Goal: Check status

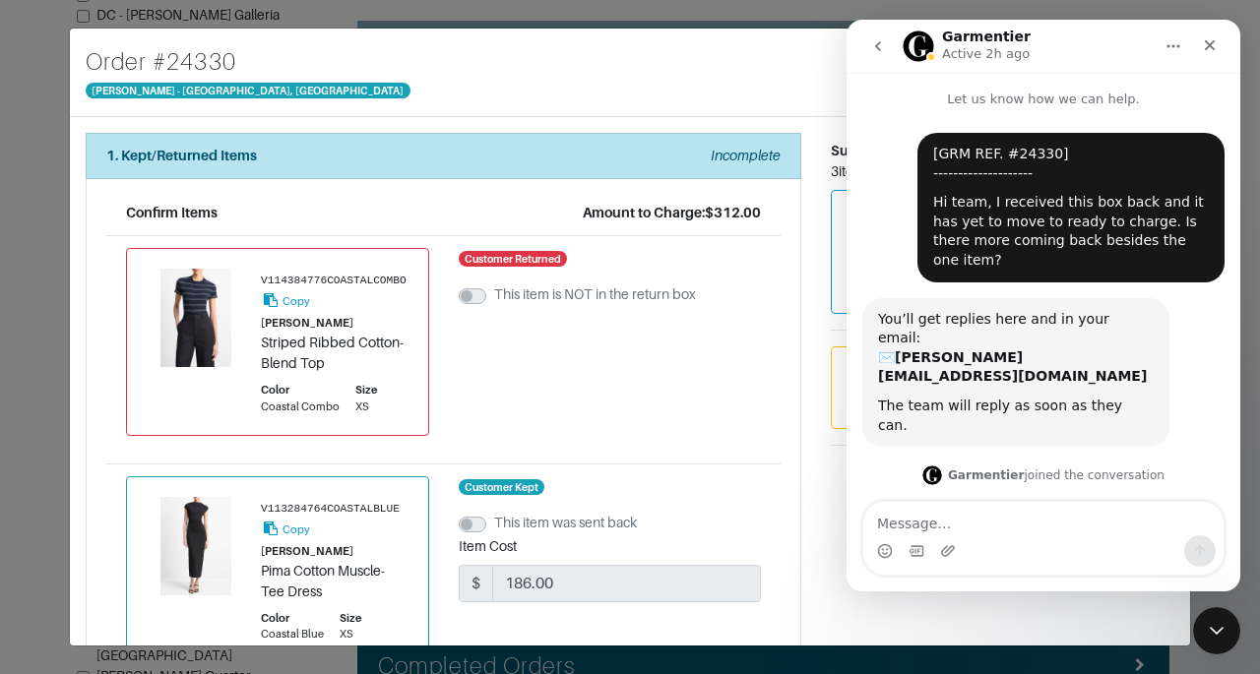
scroll to position [167, 0]
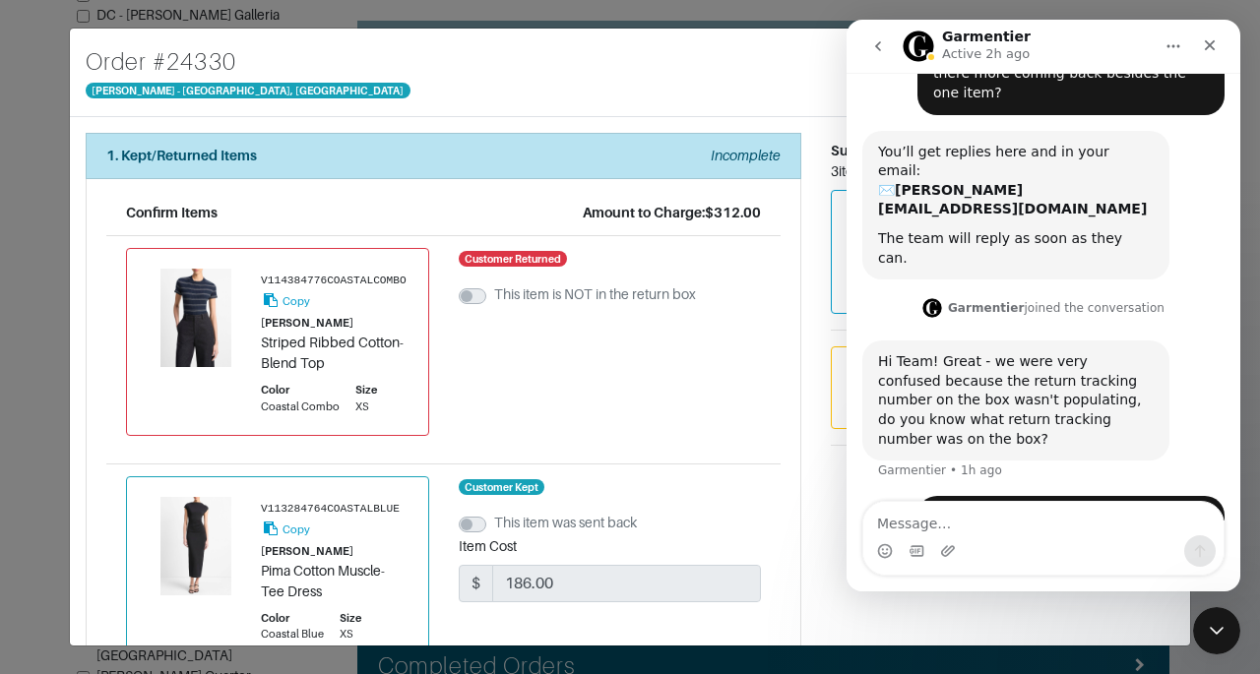
click at [878, 42] on icon "go back" at bounding box center [878, 46] width 16 height 16
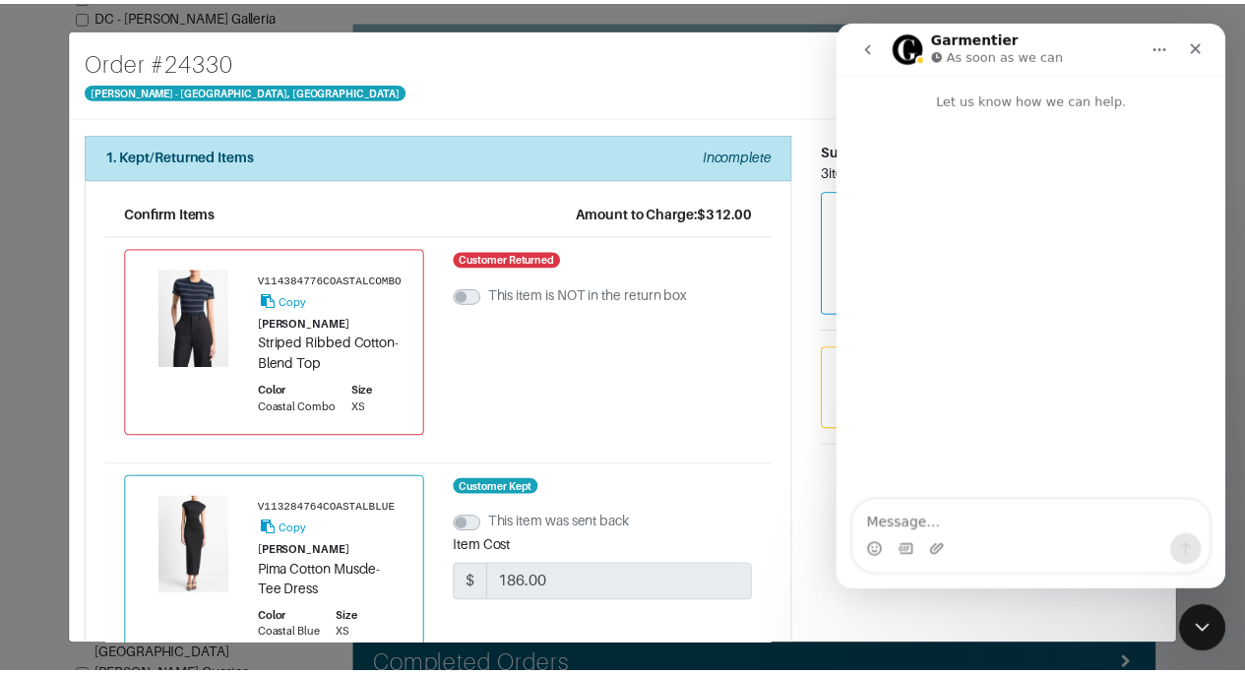
scroll to position [0, 0]
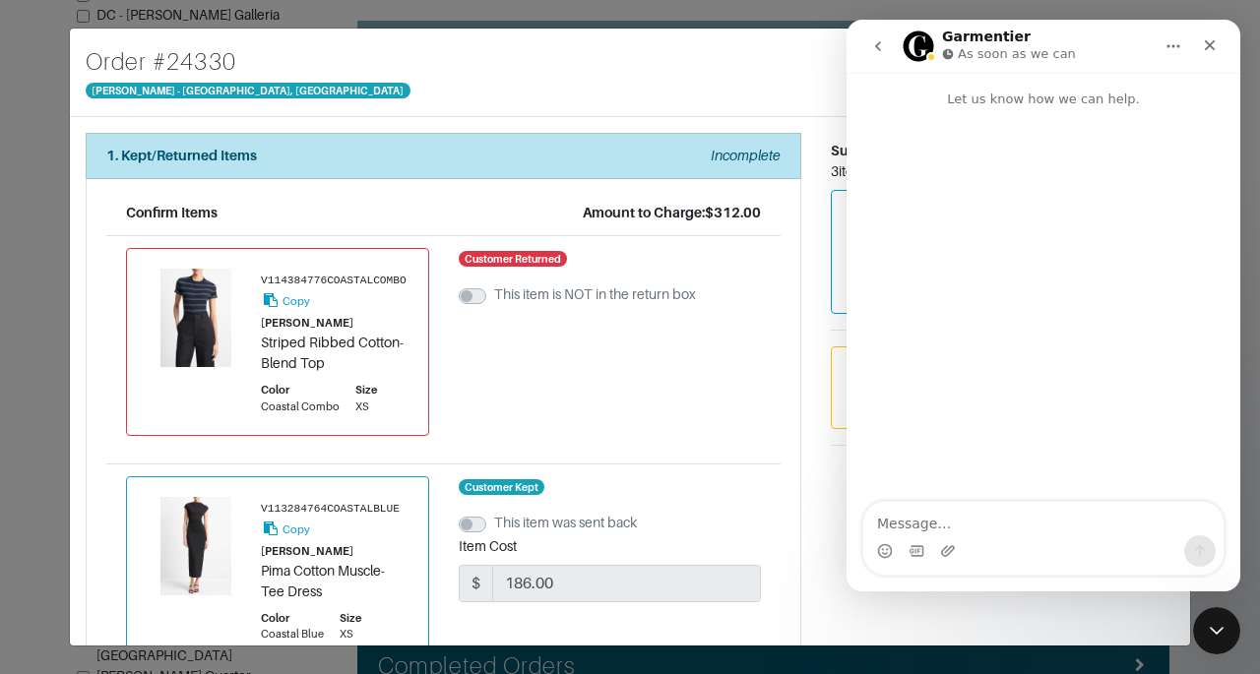
click at [874, 45] on icon "go back" at bounding box center [878, 46] width 16 height 16
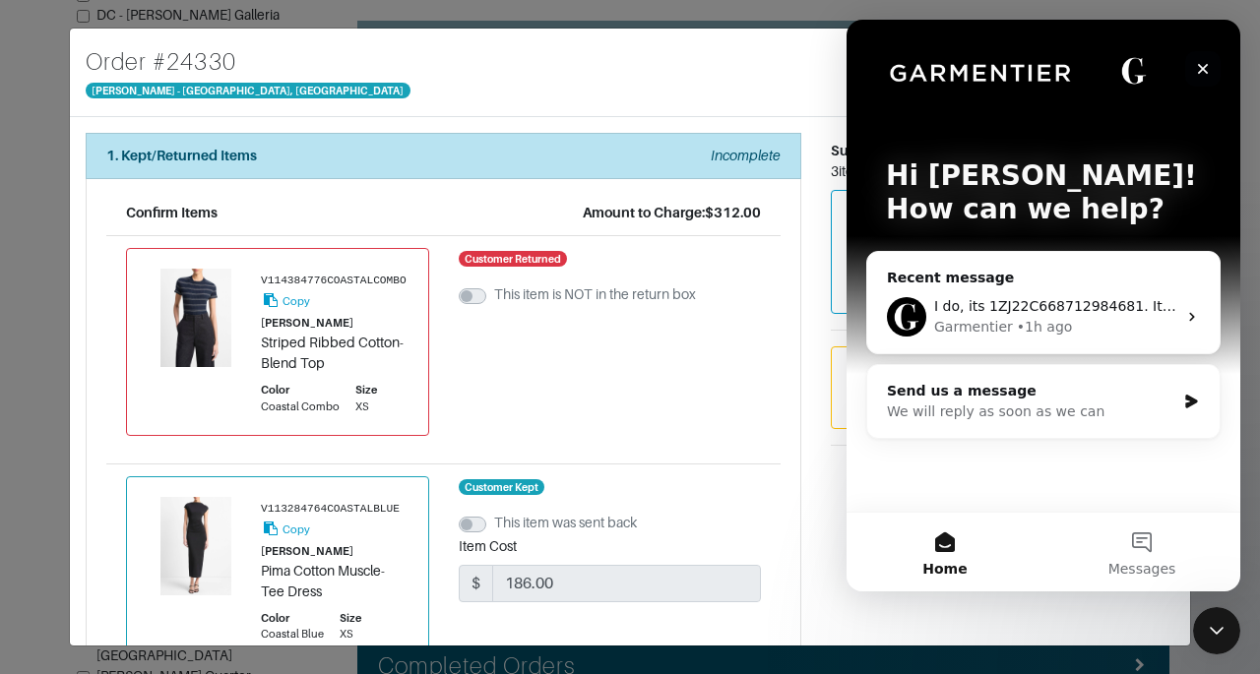
click at [1200, 76] on icon "Close" at bounding box center [1203, 69] width 16 height 16
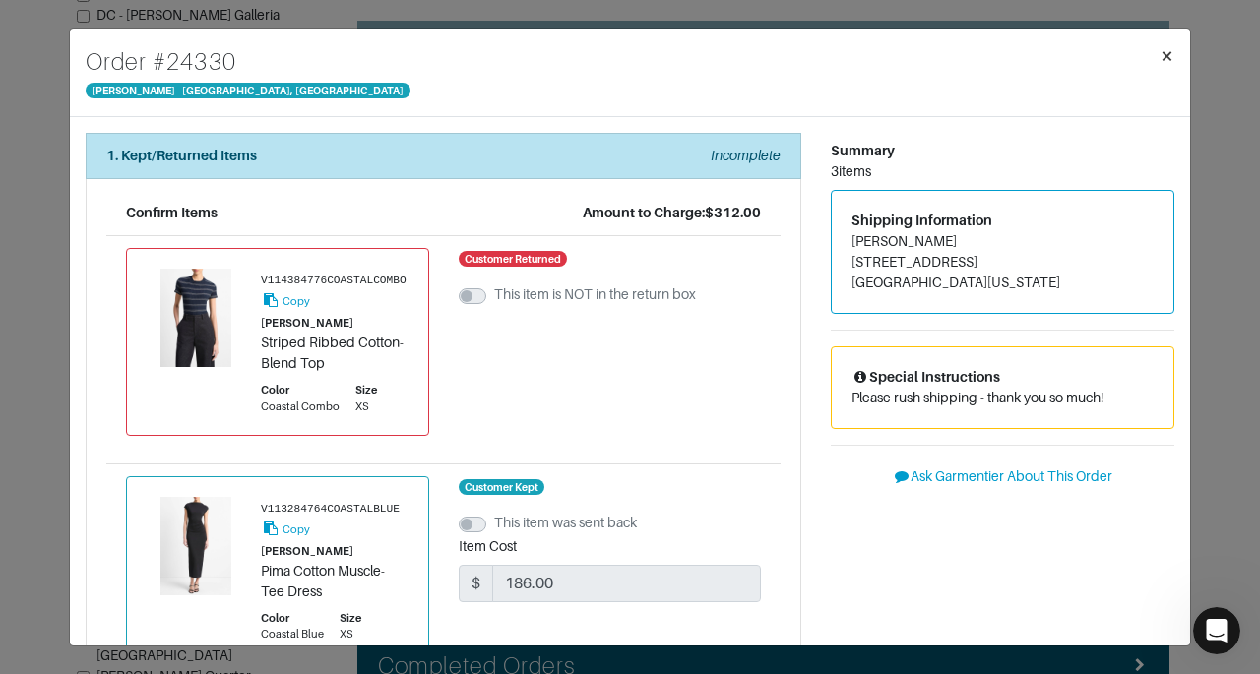
click at [1163, 54] on span "×" at bounding box center [1167, 55] width 15 height 27
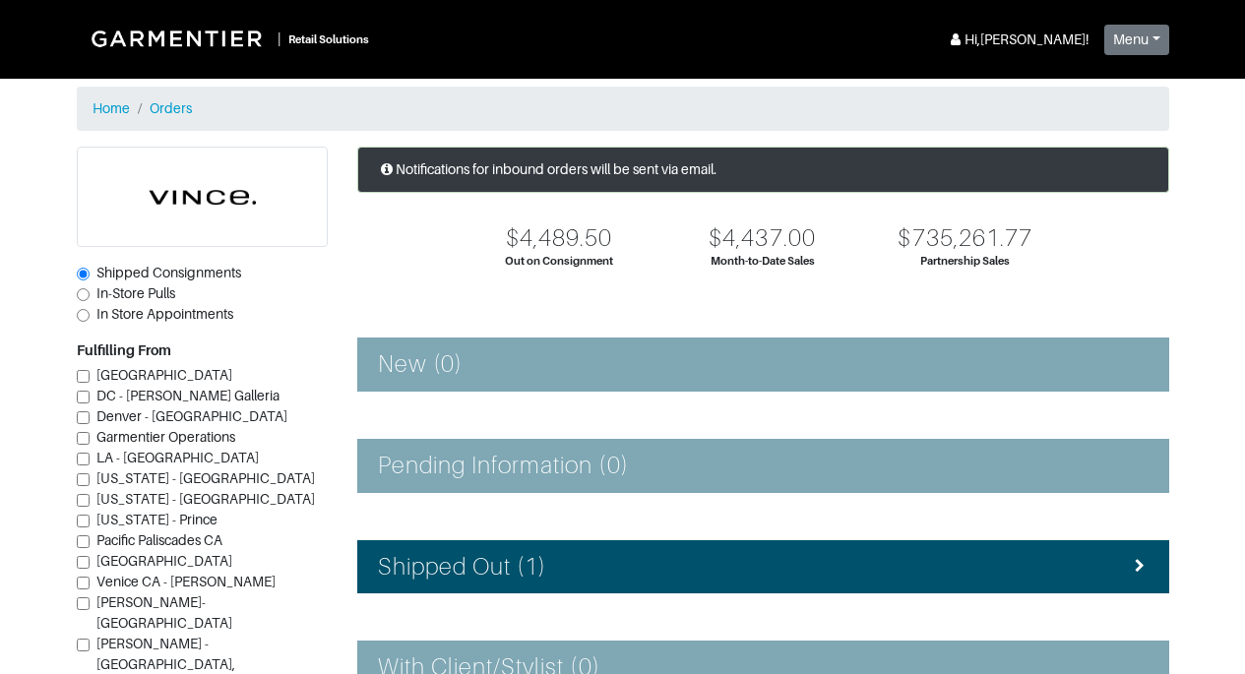
scroll to position [294, 0]
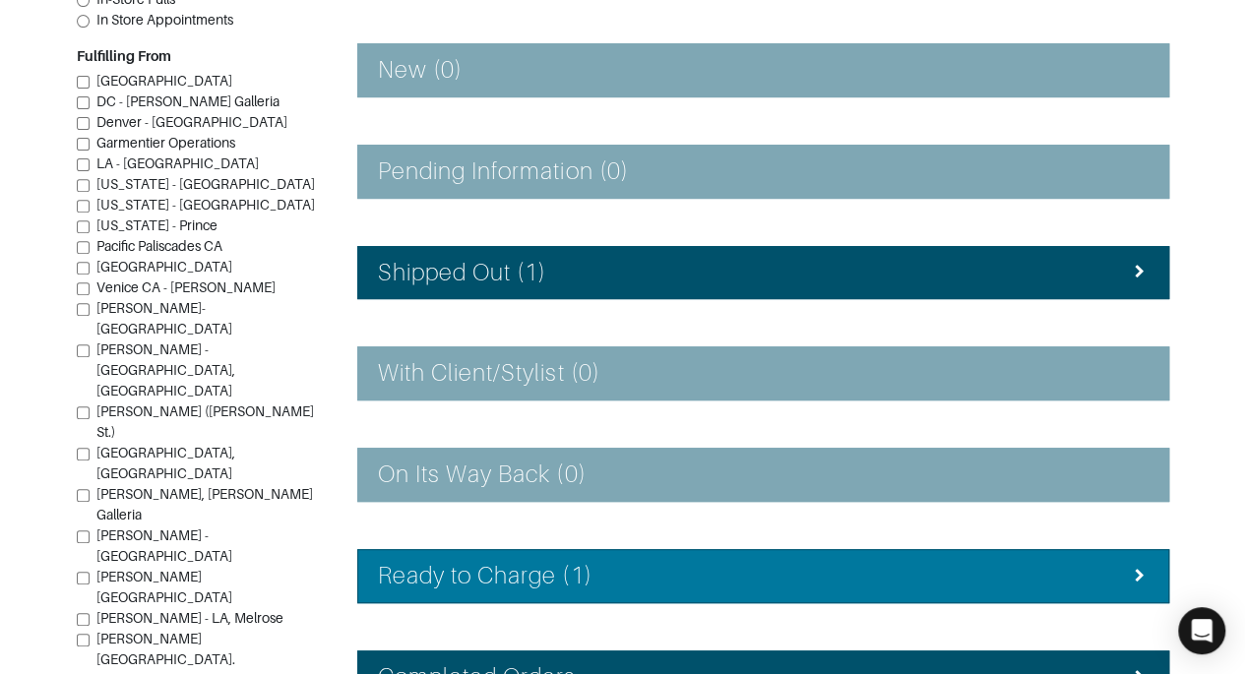
click at [722, 562] on div "Ready to Charge (1)" at bounding box center [763, 576] width 771 height 29
